Goal: Task Accomplishment & Management: Complete application form

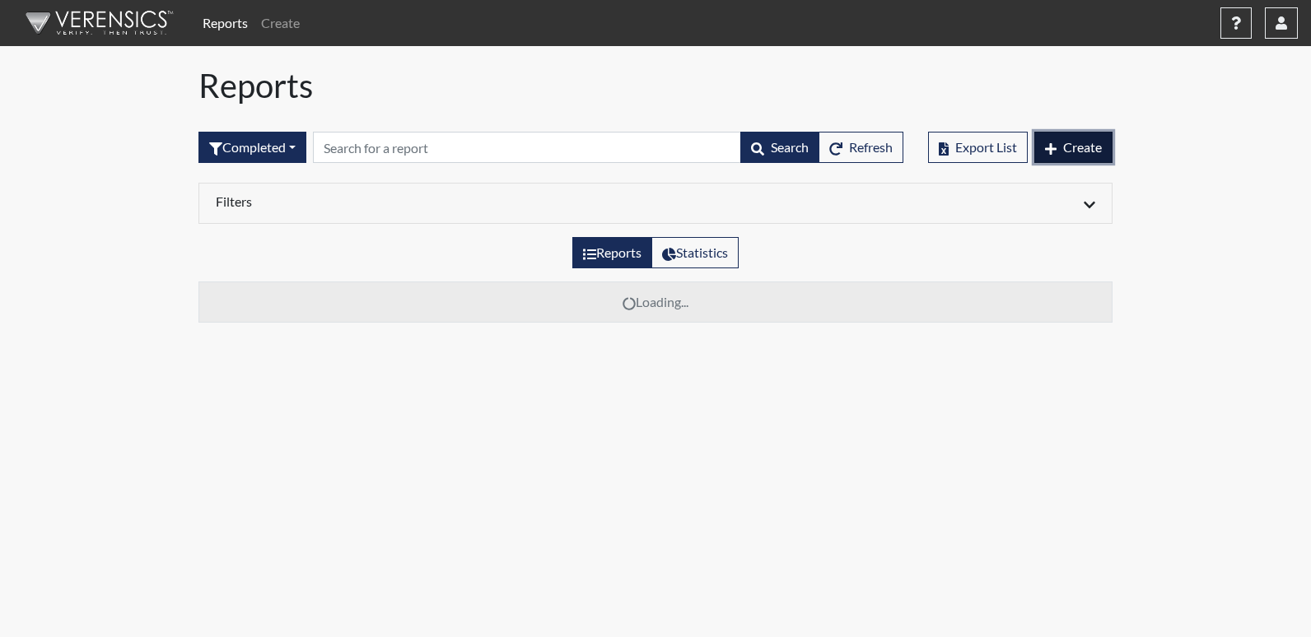
click at [1085, 142] on span "Create" at bounding box center [1082, 147] width 39 height 16
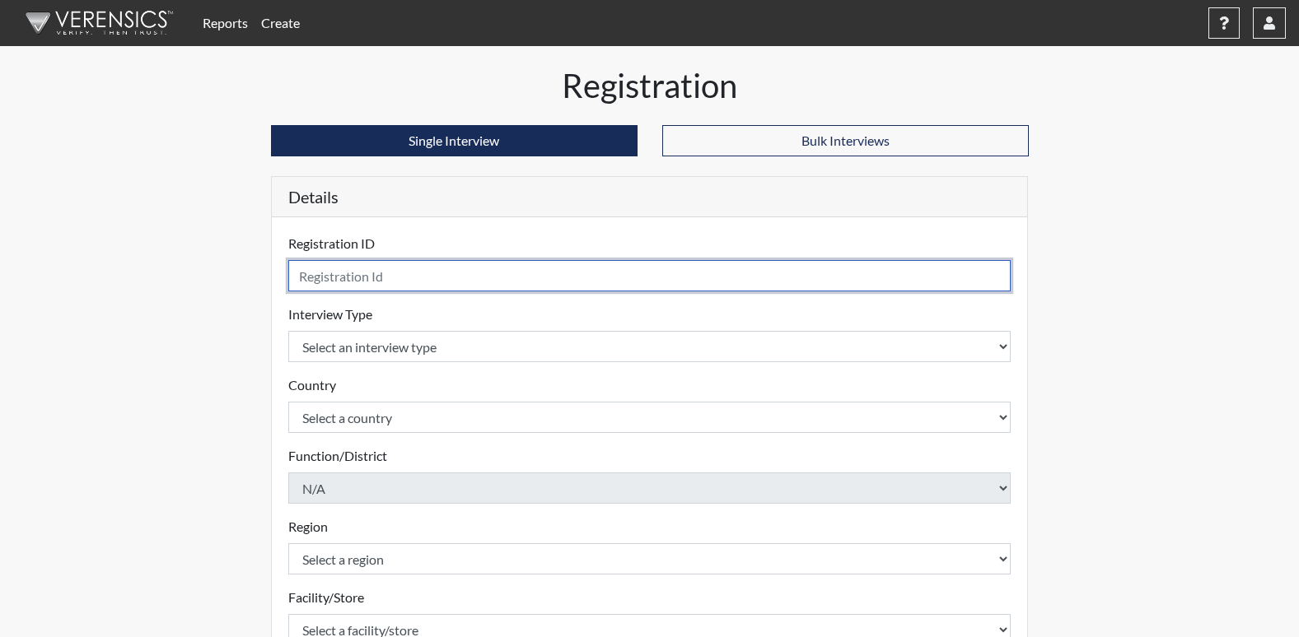
click at [349, 278] on input "text" at bounding box center [649, 275] width 723 height 31
type input "L"
type input "SLW"
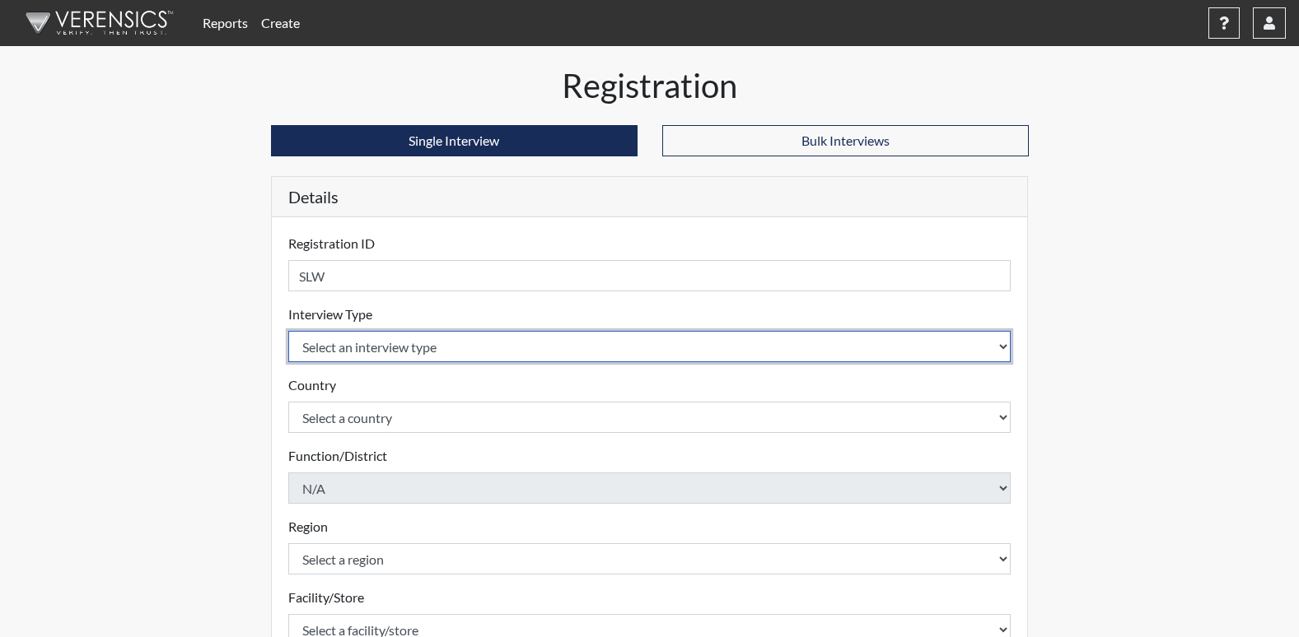
click at [378, 345] on select "Select an interview type Corrections Pre-Employment" at bounding box center [649, 346] width 723 height 31
select select "ff733e93-e1bf-11ea-9c9f-0eff0cf7eb8f"
click at [288, 331] on select "Select an interview type Corrections Pre-Employment" at bounding box center [649, 346] width 723 height 31
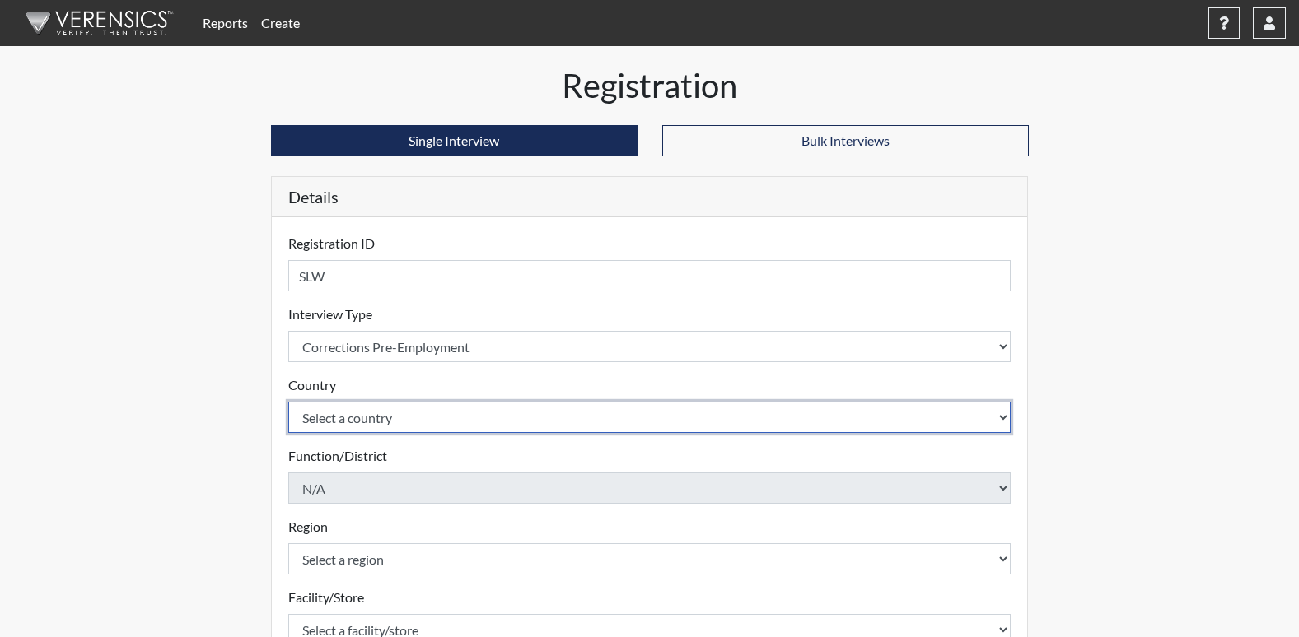
click at [358, 421] on select "Select a country [GEOGRAPHIC_DATA] [GEOGRAPHIC_DATA]" at bounding box center [649, 417] width 723 height 31
select select "united-states-of-[GEOGRAPHIC_DATA]"
click at [288, 402] on select "Select a country [GEOGRAPHIC_DATA] [GEOGRAPHIC_DATA]" at bounding box center [649, 417] width 723 height 31
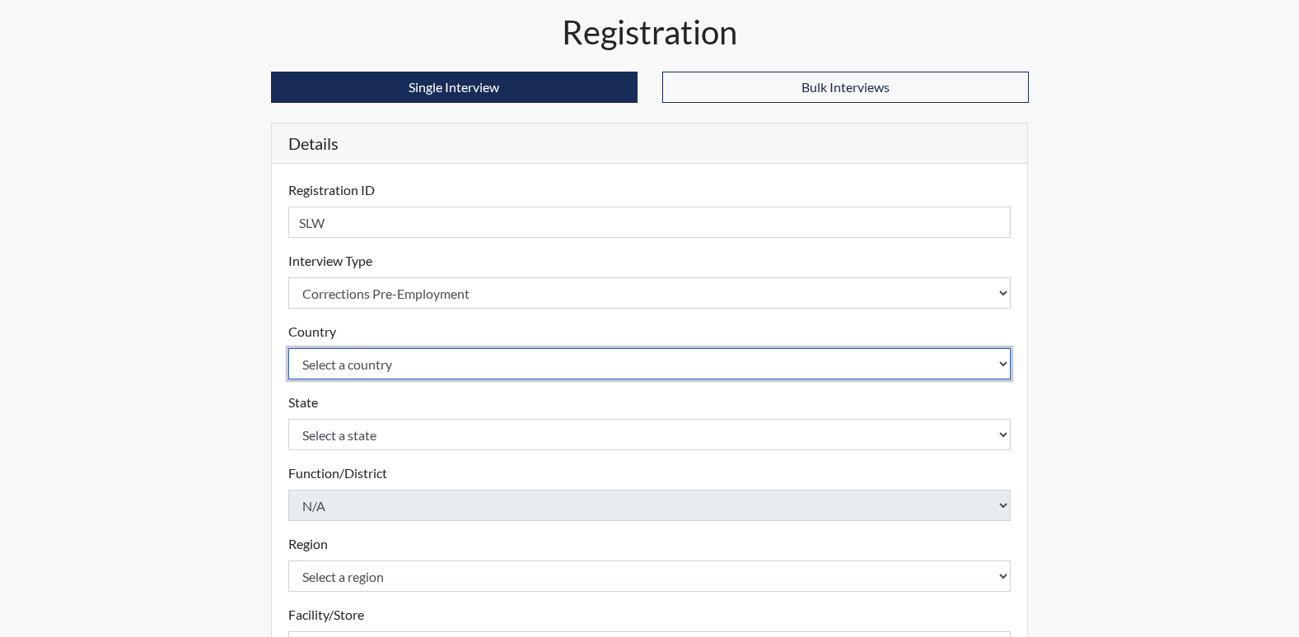
scroll to position [82, 0]
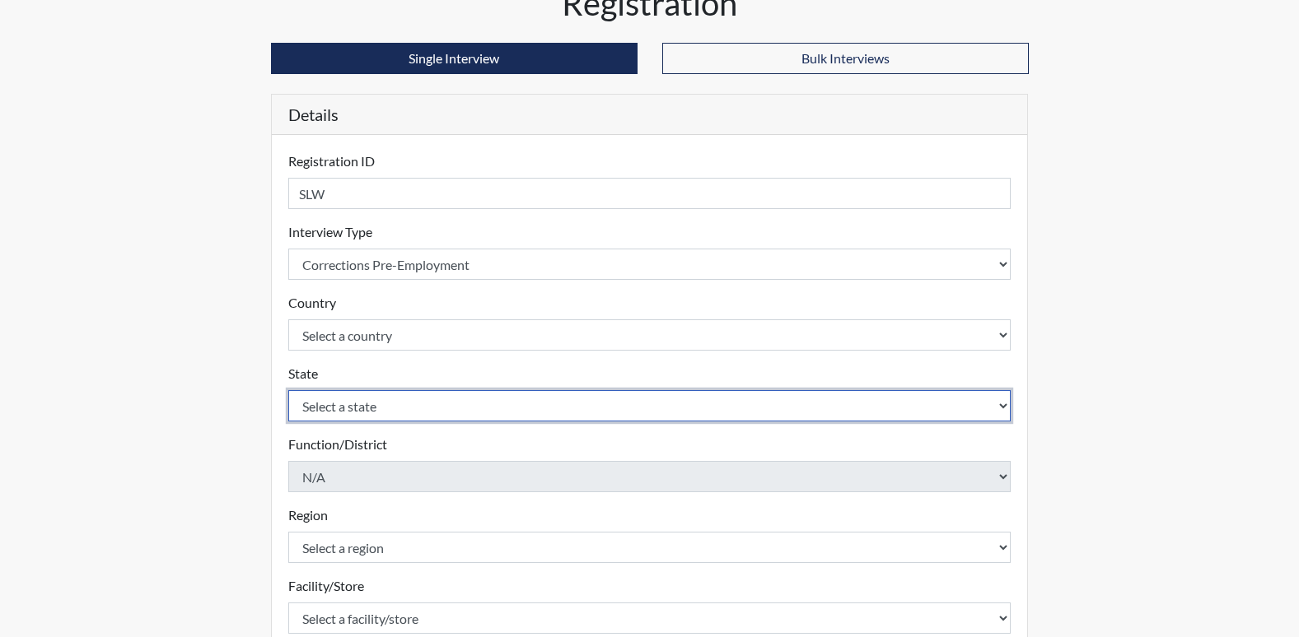
click at [367, 407] on select "Select a state [US_STATE] [US_STATE] [US_STATE] [US_STATE] [US_STATE] [US_STATE…" at bounding box center [649, 405] width 723 height 31
select select "GA"
click at [288, 390] on select "Select a state [US_STATE] [US_STATE] [US_STATE] [US_STATE] [US_STATE] [US_STATE…" at bounding box center [649, 405] width 723 height 31
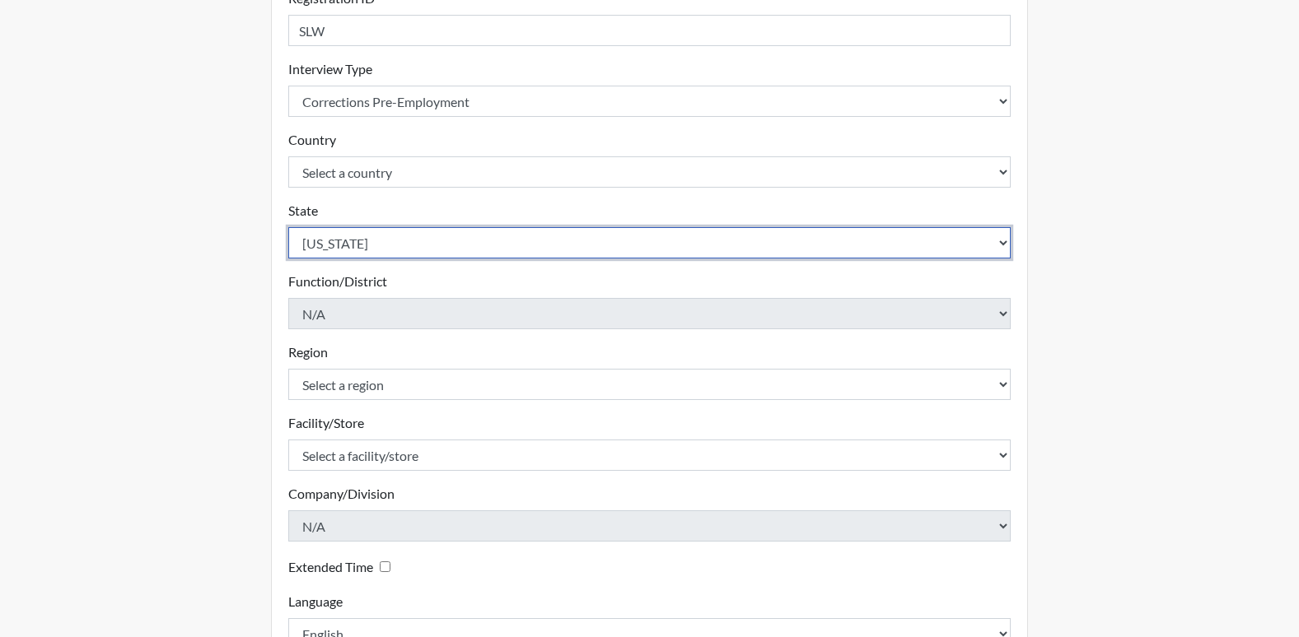
scroll to position [247, 0]
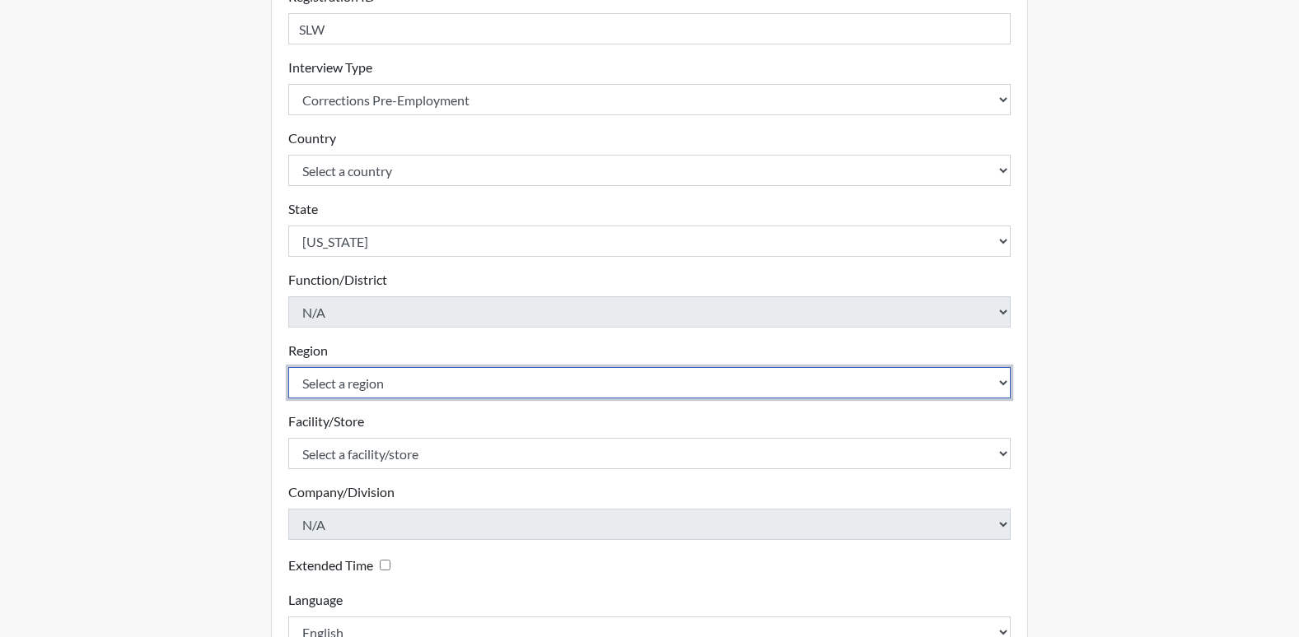
click at [396, 385] on select "Select a region [GEOGRAPHIC_DATA]" at bounding box center [649, 382] width 723 height 31
select select "8bdab1f8-09d2-48bf-ae6d-f2dae3084107"
click at [288, 367] on select "Select a region [GEOGRAPHIC_DATA]" at bounding box center [649, 382] width 723 height 31
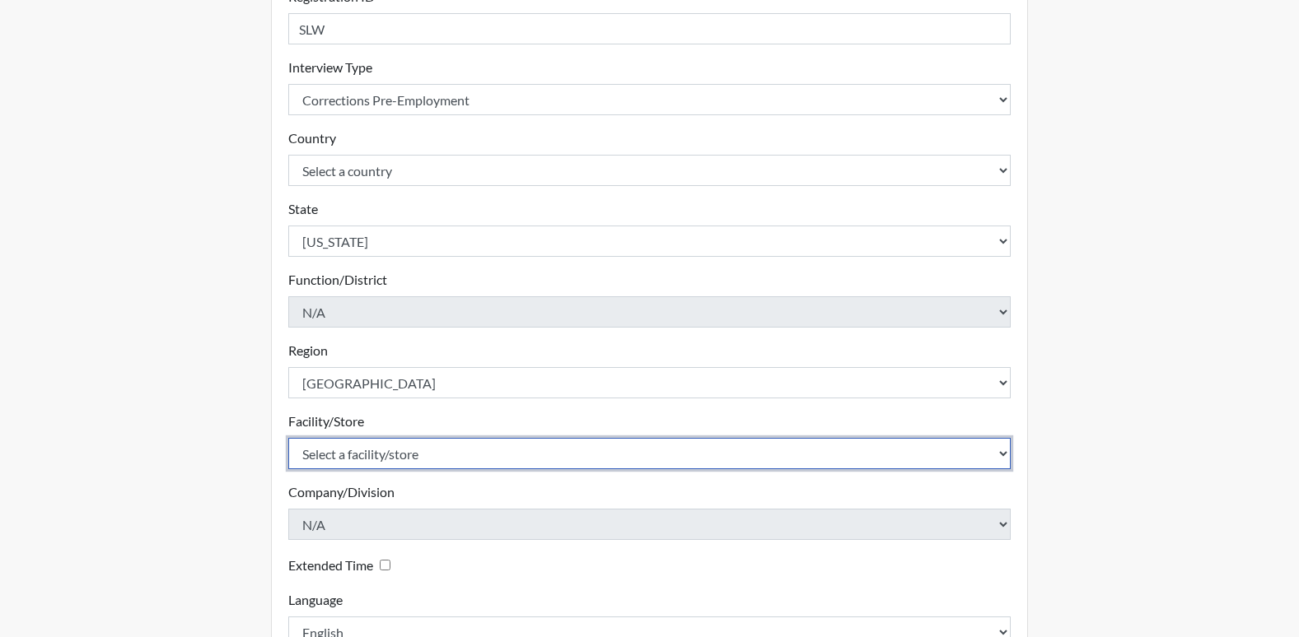
click at [376, 451] on select "Select a facility/store [US_STATE][GEOGRAPHIC_DATA]" at bounding box center [649, 453] width 723 height 31
select select "fe407943-bc9d-4ba8-82b2-0fc87c71e18f"
click at [288, 438] on select "Select a facility/store [US_STATE][GEOGRAPHIC_DATA]" at bounding box center [649, 453] width 723 height 31
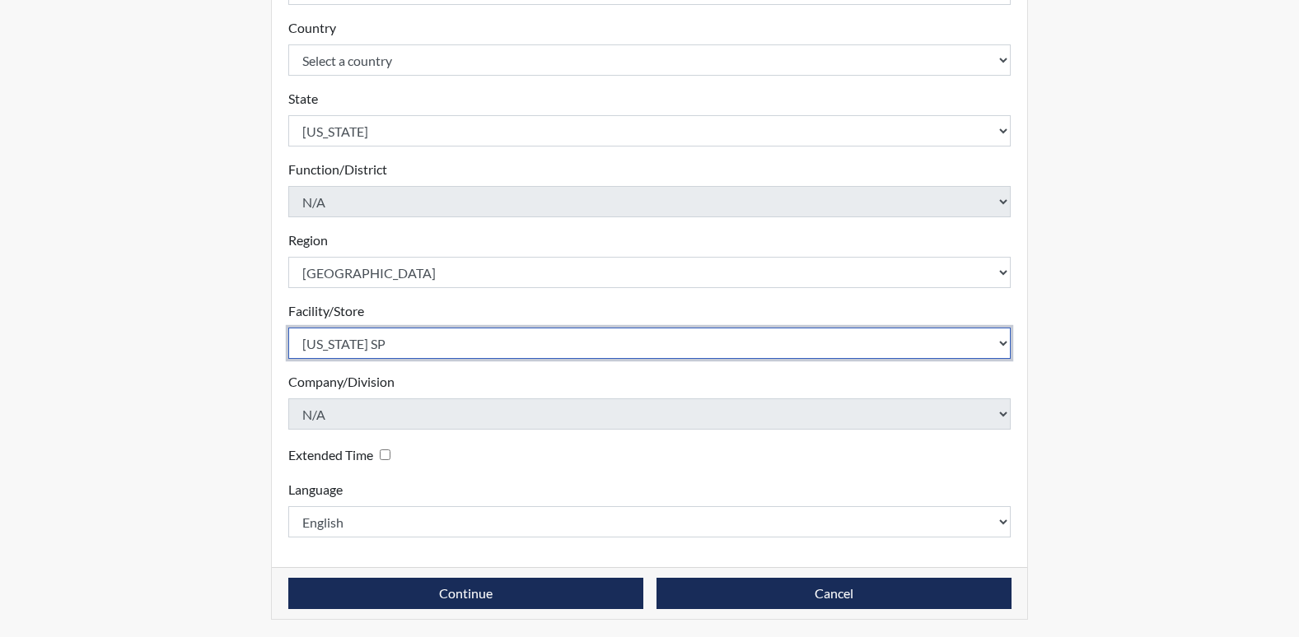
scroll to position [360, 0]
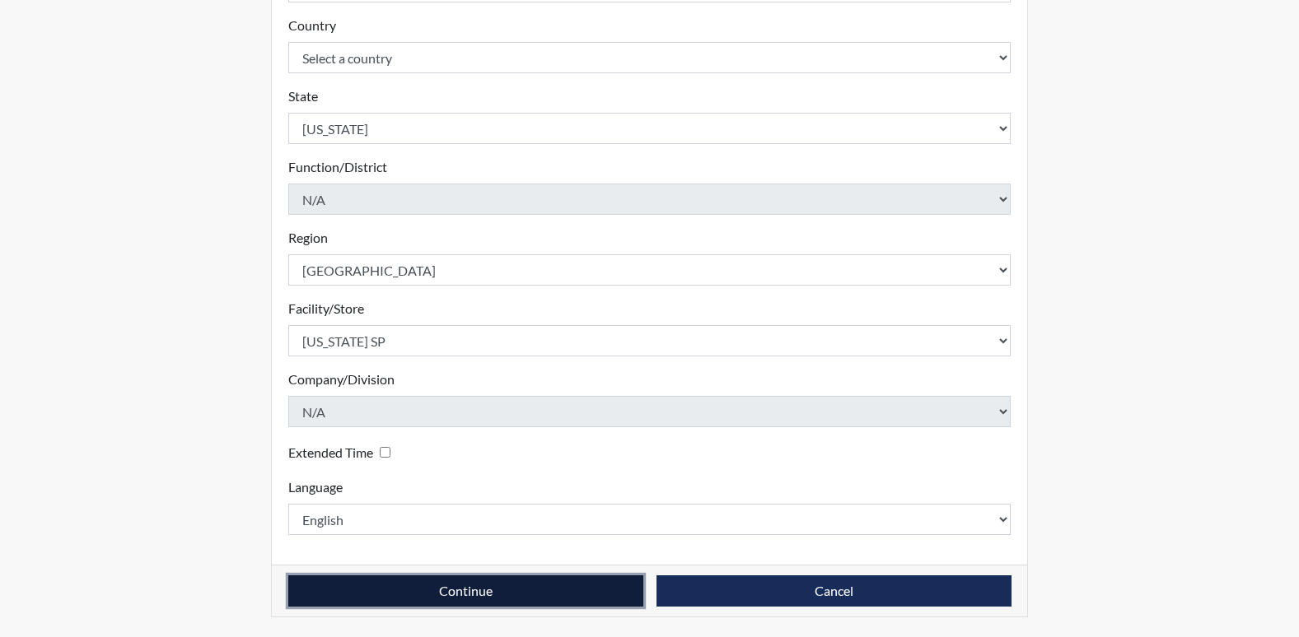
click at [483, 589] on button "Continue" at bounding box center [465, 591] width 355 height 31
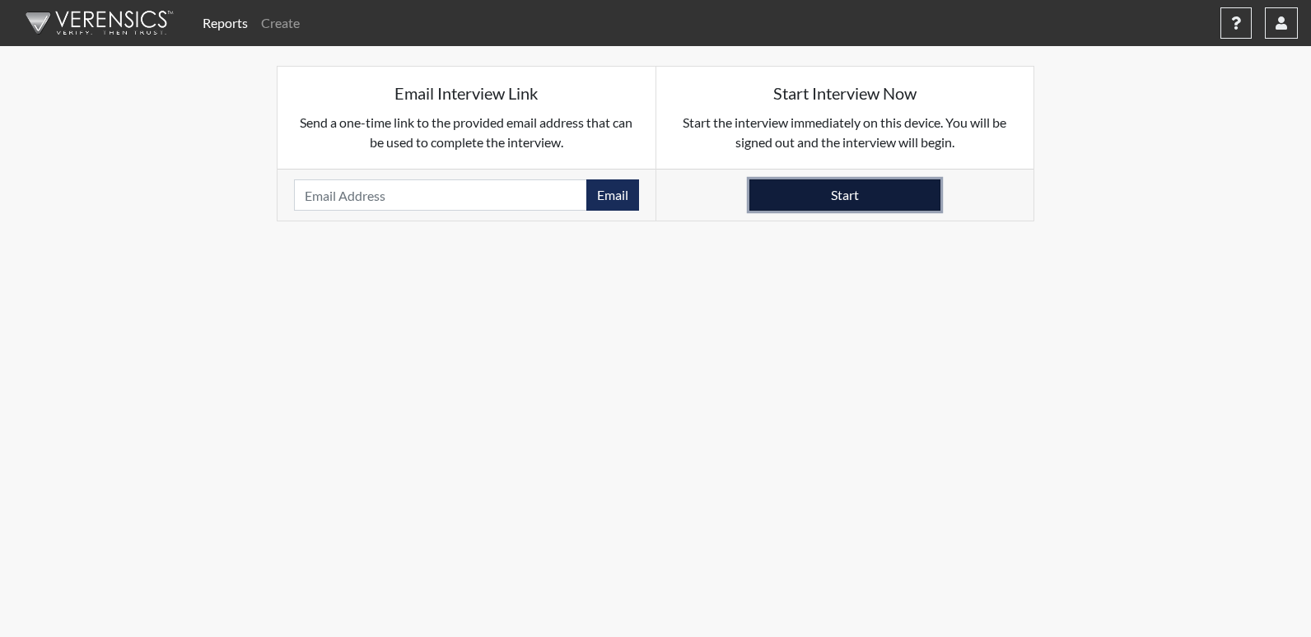
click at [852, 193] on button "Start" at bounding box center [844, 195] width 191 height 31
